Goal: Transaction & Acquisition: Purchase product/service

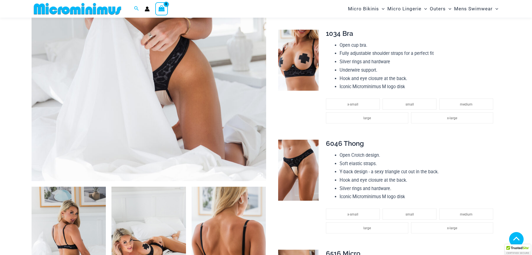
scroll to position [247, 0]
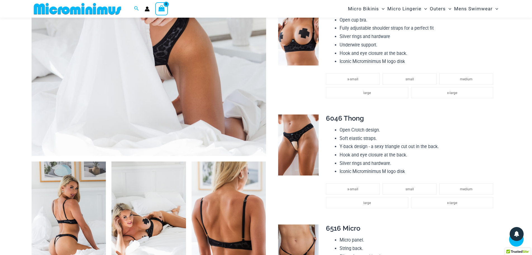
click at [83, 193] on img at bounding box center [69, 217] width 75 height 112
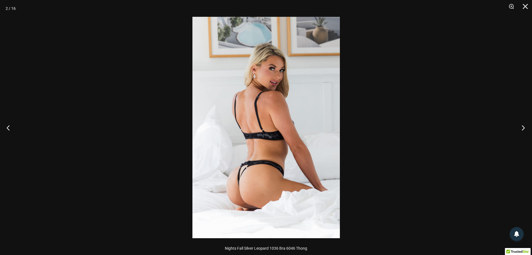
click at [523, 125] on button "Next" at bounding box center [522, 127] width 21 height 28
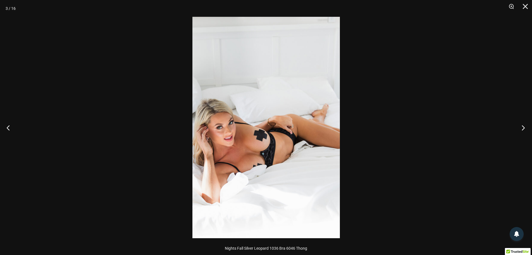
click at [524, 125] on button "Next" at bounding box center [522, 127] width 21 height 28
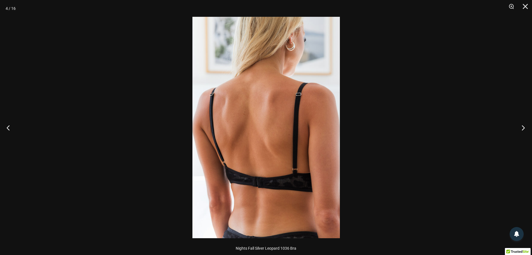
click at [524, 125] on button "Next" at bounding box center [522, 127] width 21 height 28
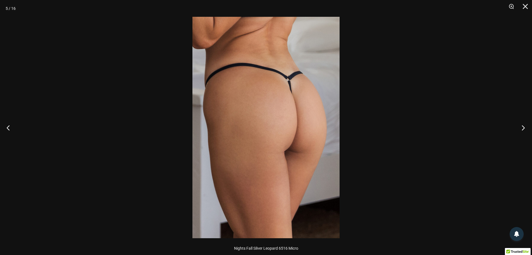
click at [524, 125] on button "Next" at bounding box center [522, 127] width 21 height 28
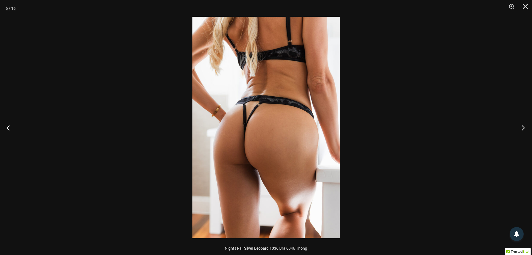
click at [524, 125] on button "Next" at bounding box center [522, 127] width 21 height 28
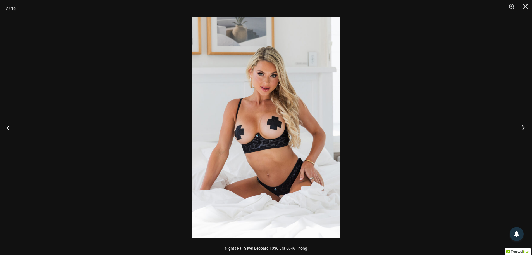
click at [524, 125] on button "Next" at bounding box center [522, 127] width 21 height 28
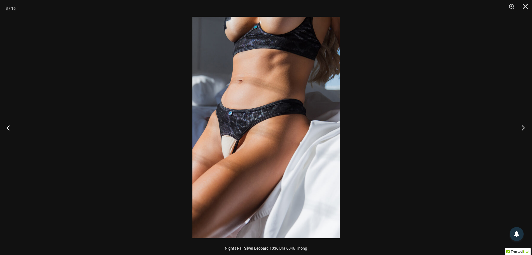
click at [524, 125] on button "Next" at bounding box center [522, 127] width 21 height 28
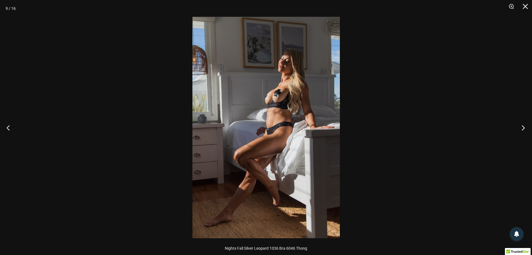
click at [523, 125] on button "Next" at bounding box center [522, 127] width 21 height 28
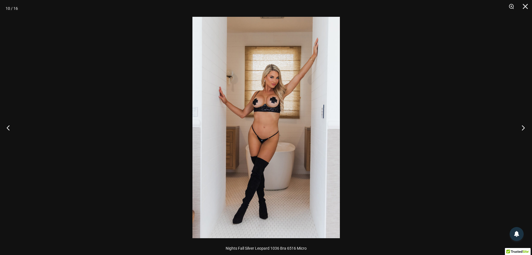
click at [523, 125] on button "Next" at bounding box center [522, 127] width 21 height 28
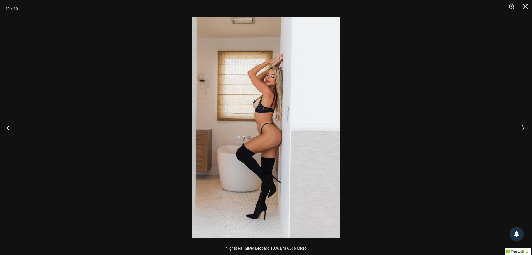
click at [523, 125] on button "Next" at bounding box center [522, 127] width 21 height 28
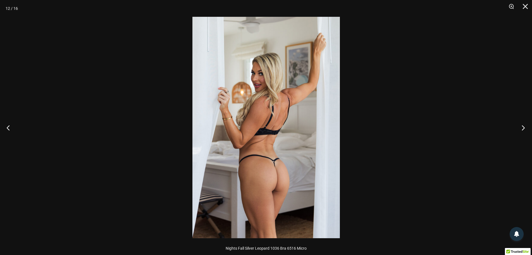
click at [523, 125] on button "Next" at bounding box center [522, 127] width 21 height 28
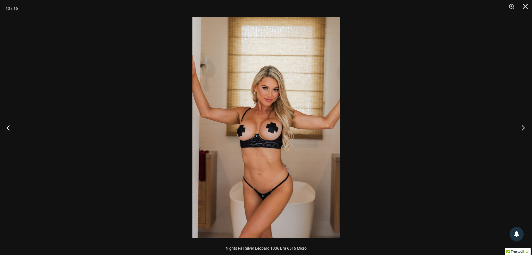
click at [522, 125] on button "Next" at bounding box center [522, 127] width 21 height 28
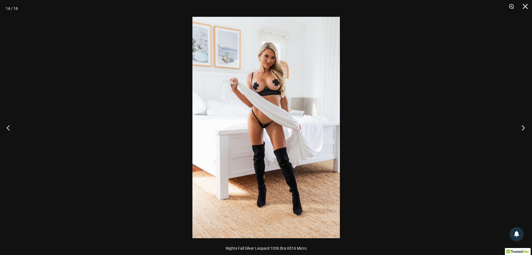
click at [522, 125] on button "Next" at bounding box center [522, 127] width 21 height 28
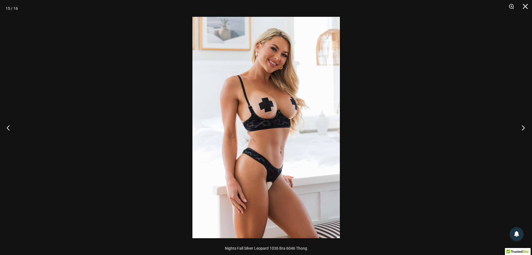
click at [522, 125] on button "Next" at bounding box center [522, 127] width 21 height 28
